Goal: Obtain resource: Download file/media

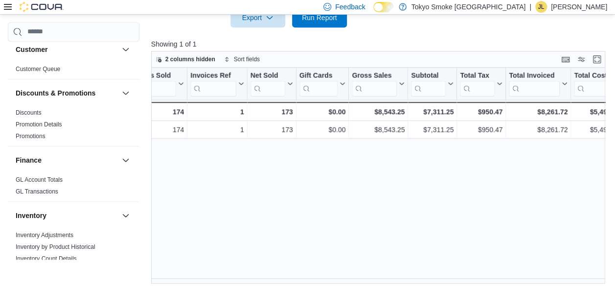
scroll to position [89, 0]
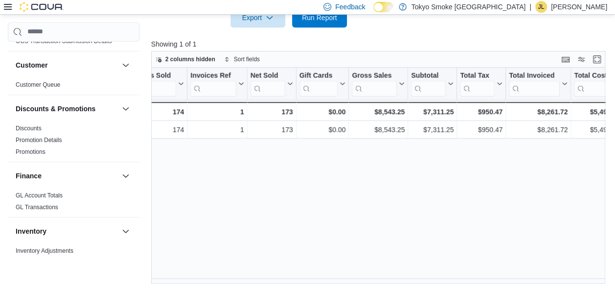
click at [30, 124] on link "Discounts" at bounding box center [29, 127] width 26 height 7
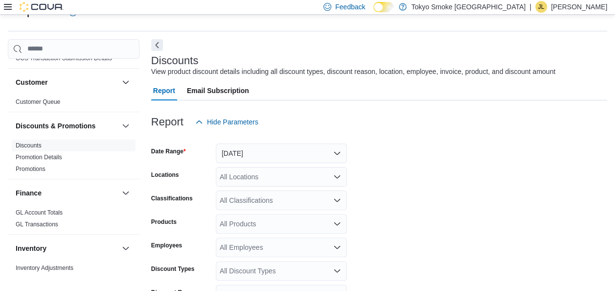
scroll to position [23, 0]
click at [284, 152] on button "[DATE]" at bounding box center [281, 154] width 131 height 20
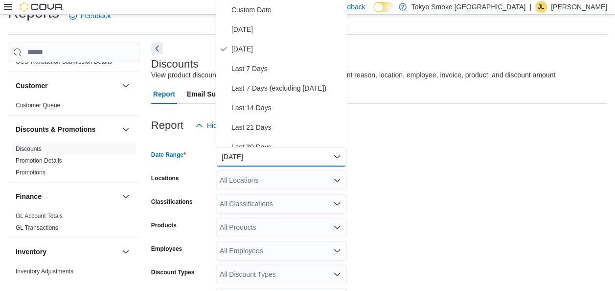
click at [284, 152] on button "[DATE]" at bounding box center [281, 157] width 131 height 20
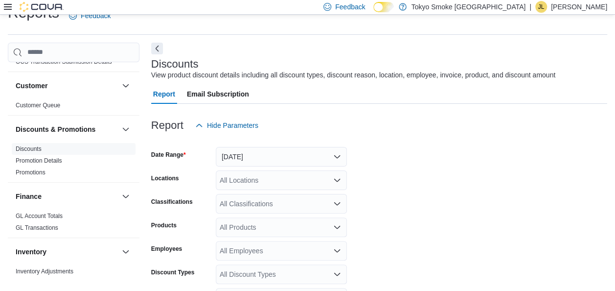
click at [262, 178] on div "All Locations" at bounding box center [281, 180] width 131 height 20
type input "***"
click at [257, 164] on span "[PERSON_NAME]" at bounding box center [270, 163] width 56 height 10
click at [389, 174] on form "Date Range [DATE] Locations [GEOGRAPHIC_DATA] King Classifications All Classifi…" at bounding box center [379, 270] width 456 height 270
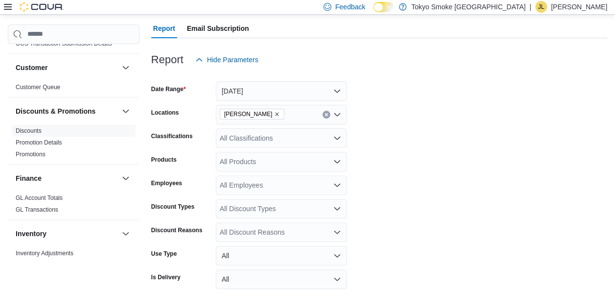
scroll to position [154, 0]
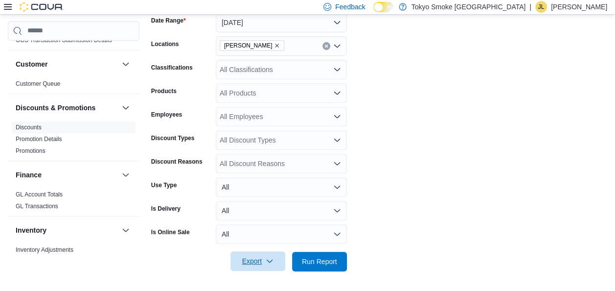
click at [260, 259] on span "Export" at bounding box center [257, 261] width 43 height 20
click at [276, 206] on span "Export to Excel" at bounding box center [259, 203] width 44 height 8
